Goal: Task Accomplishment & Management: Use online tool/utility

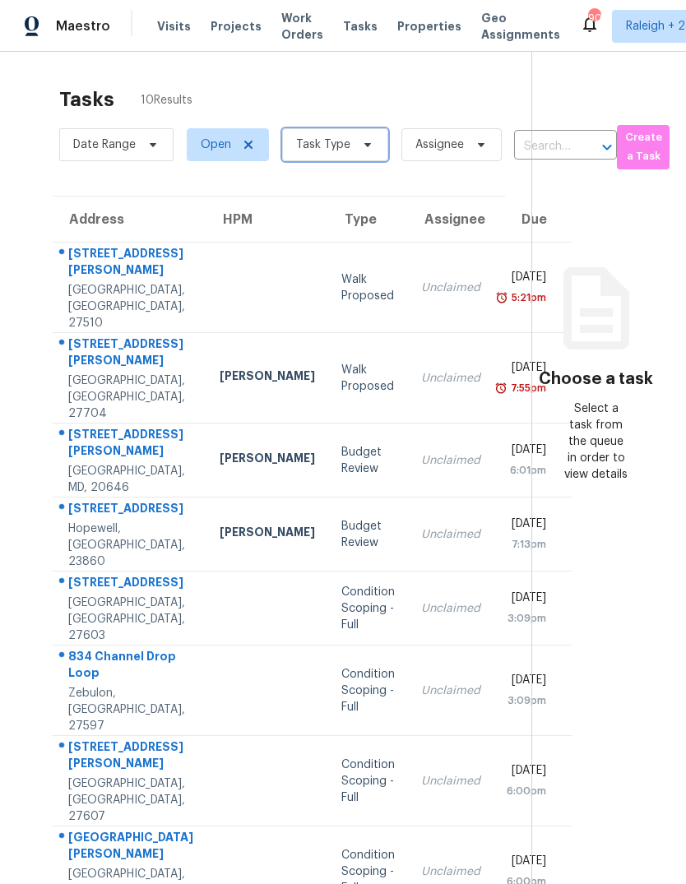
click at [311, 145] on span "Task Type" at bounding box center [323, 145] width 54 height 16
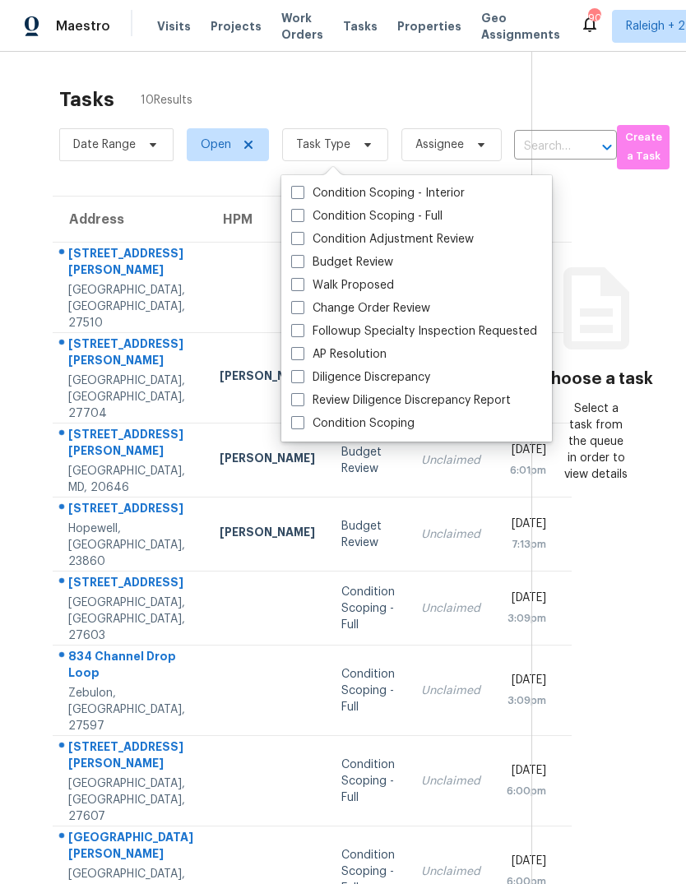
click at [299, 261] on span at bounding box center [297, 261] width 13 height 13
click at [299, 261] on input "Budget Review" at bounding box center [296, 259] width 11 height 11
checkbox input "true"
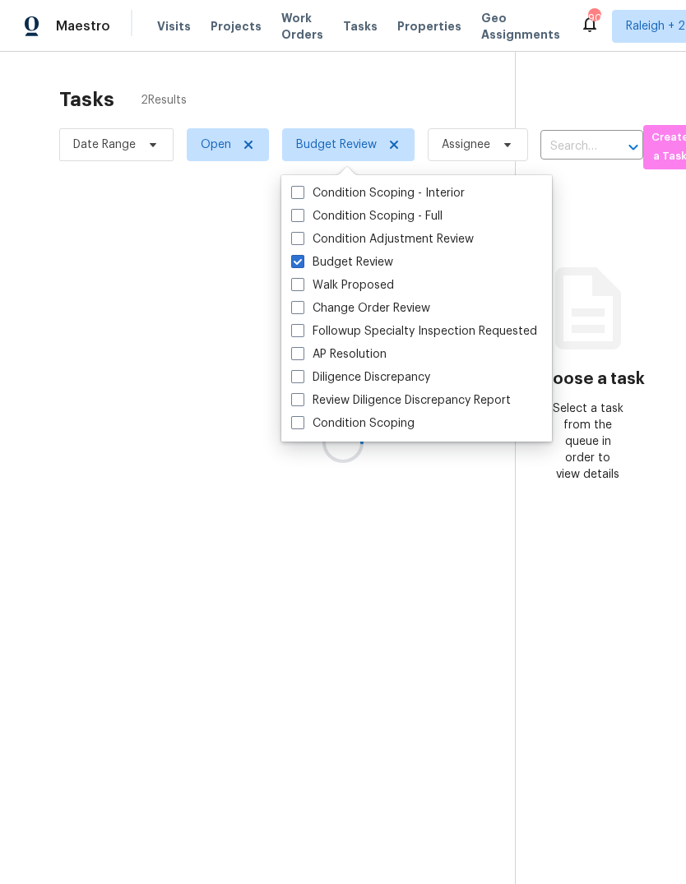
click at [291, 238] on span at bounding box center [297, 238] width 13 height 13
click at [291, 238] on input "Condition Adjustment Review" at bounding box center [296, 236] width 11 height 11
checkbox input "true"
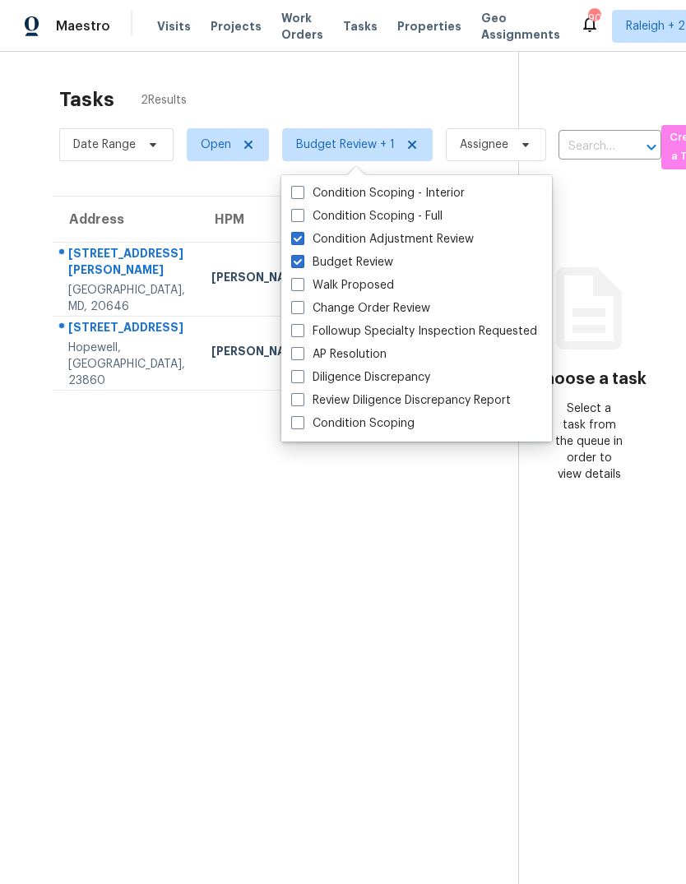
click at [297, 337] on span at bounding box center [297, 330] width 13 height 13
click at [297, 334] on input "Followup Specialty Inspection Requested" at bounding box center [296, 328] width 11 height 11
checkbox input "true"
click at [298, 309] on span at bounding box center [297, 307] width 13 height 13
click at [298, 309] on input "Change Order Review" at bounding box center [296, 305] width 11 height 11
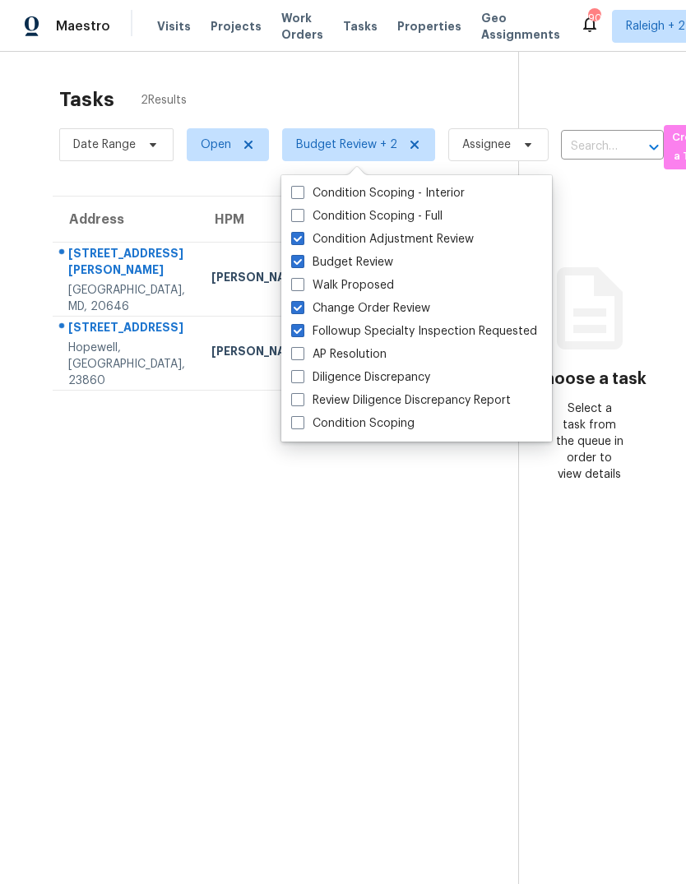
checkbox input "true"
click at [297, 350] on span at bounding box center [297, 353] width 13 height 13
click at [297, 350] on input "AP Resolution" at bounding box center [296, 351] width 11 height 11
checkbox input "true"
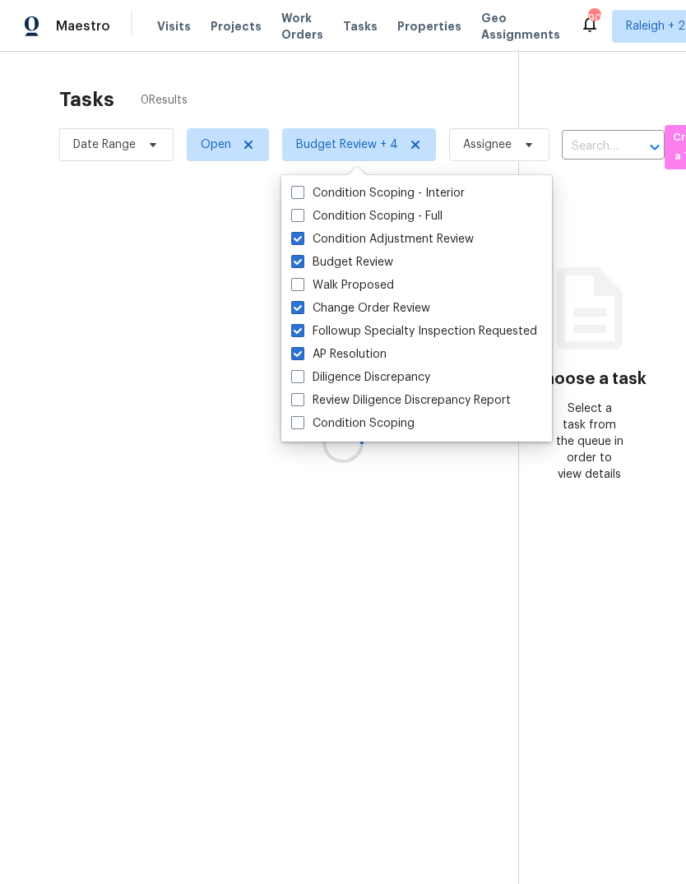
click at [298, 383] on label "Diligence Discrepancy" at bounding box center [360, 377] width 139 height 16
click at [298, 380] on input "Diligence Discrepancy" at bounding box center [296, 374] width 11 height 11
checkbox input "true"
click at [303, 406] on span at bounding box center [297, 399] width 13 height 13
click at [302, 403] on input "Review Diligence Discrepancy Report" at bounding box center [296, 397] width 11 height 11
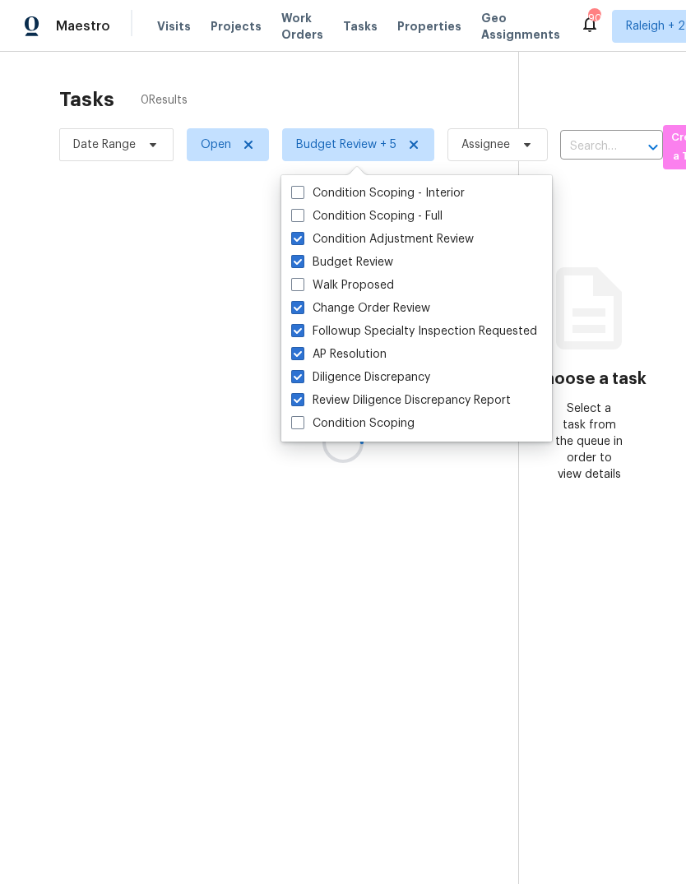
checkbox input "true"
click at [303, 427] on span at bounding box center [297, 422] width 13 height 13
click at [302, 426] on input "Condition Scoping" at bounding box center [296, 420] width 11 height 11
checkbox input "true"
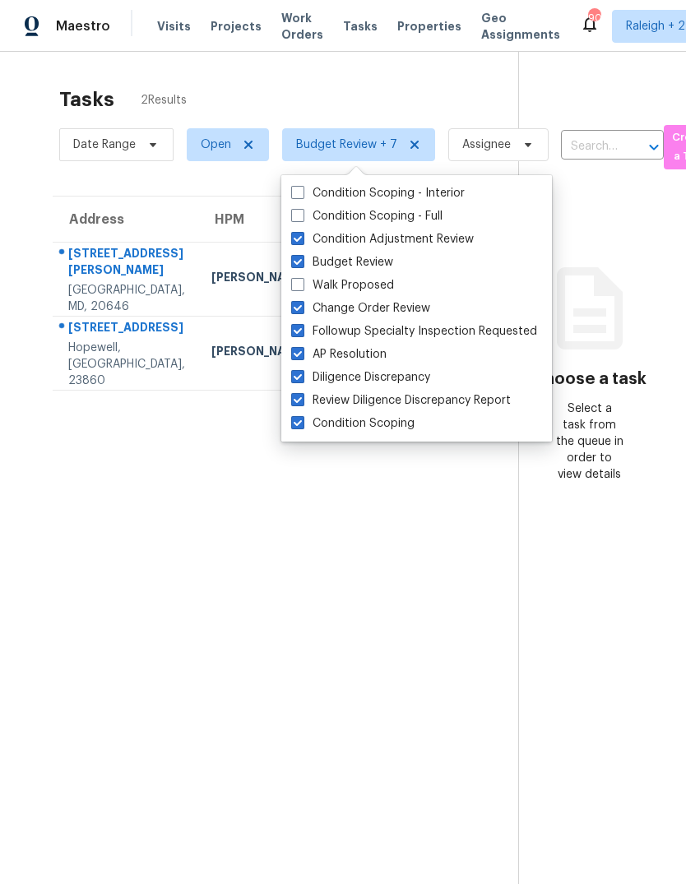
click at [585, 72] on section "Choose a task Select a task from the queue in order to view details" at bounding box center [589, 494] width 142 height 884
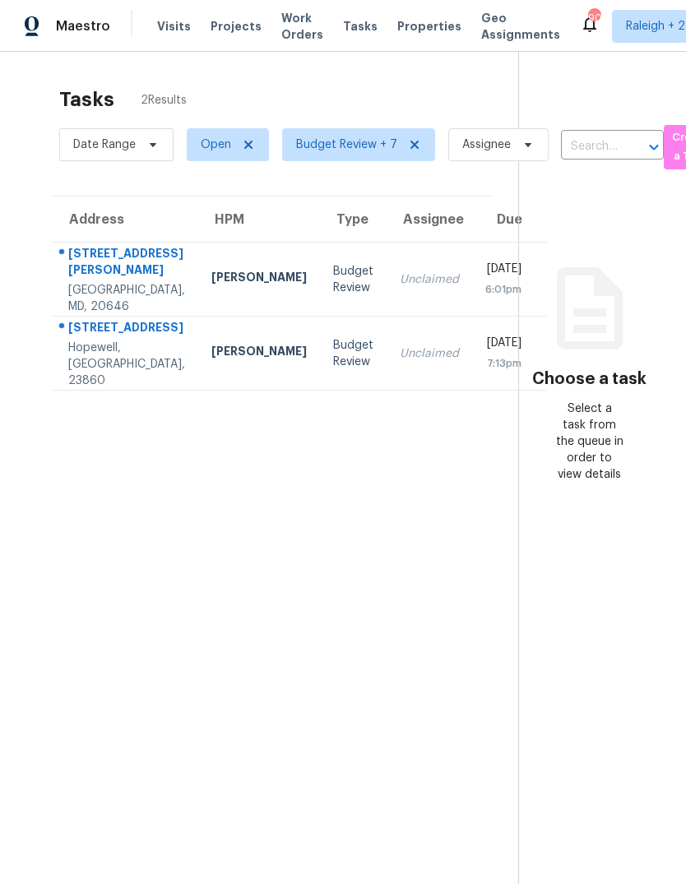
click at [400, 288] on div "Unclaimed" at bounding box center [429, 280] width 59 height 16
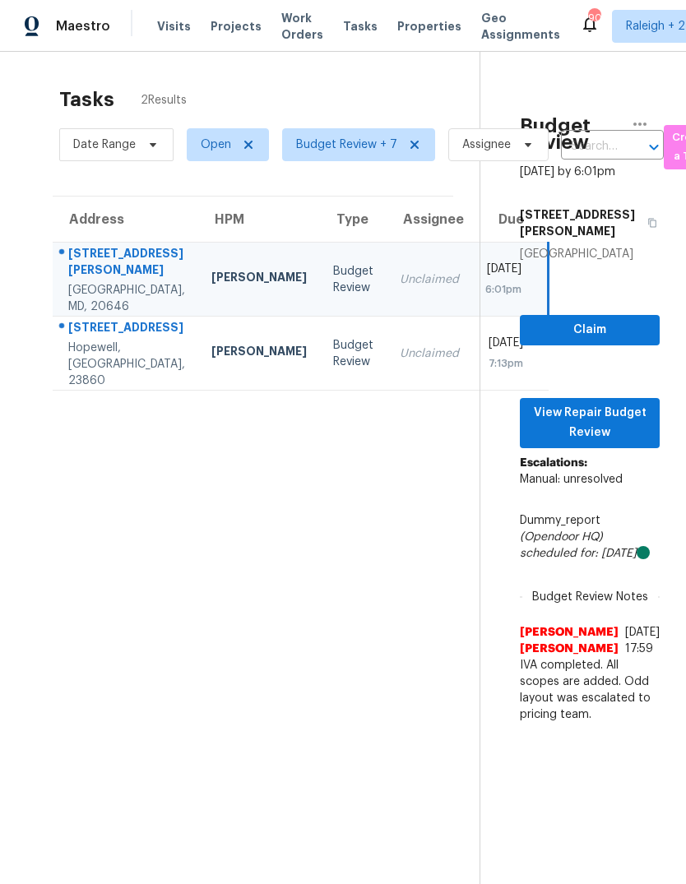
click at [106, 340] on div "[STREET_ADDRESS]" at bounding box center [126, 329] width 117 height 21
